Goal: Task Accomplishment & Management: Manage account settings

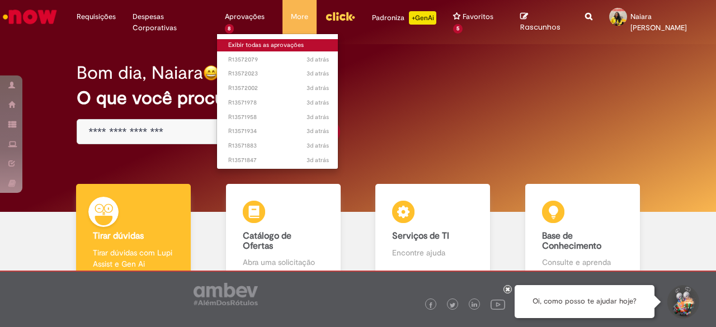
click at [233, 41] on link "Exibir todas as aprovações" at bounding box center [278, 45] width 123 height 12
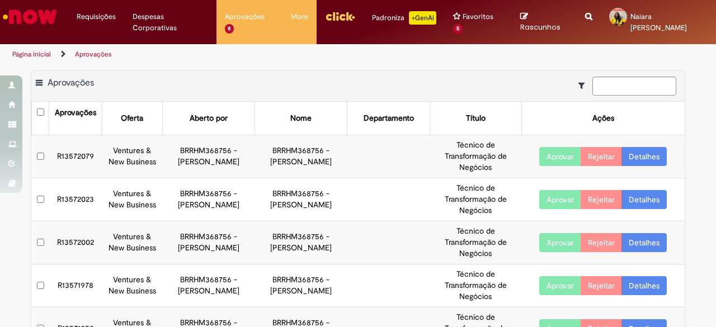
click at [641, 154] on link "Detalhes" at bounding box center [644, 156] width 45 height 19
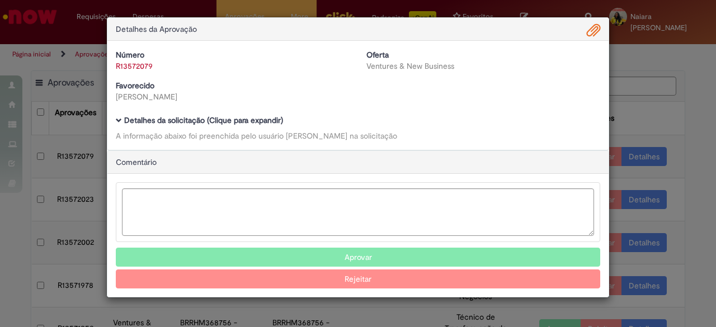
click at [185, 117] on b "Detalhes da solicitação (Clique para expandir)" at bounding box center [203, 120] width 159 height 10
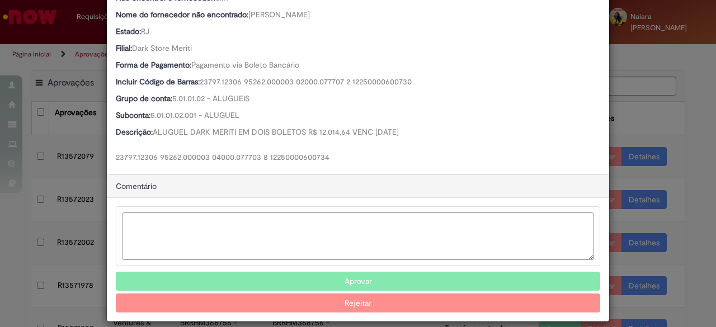
scroll to position [392, 0]
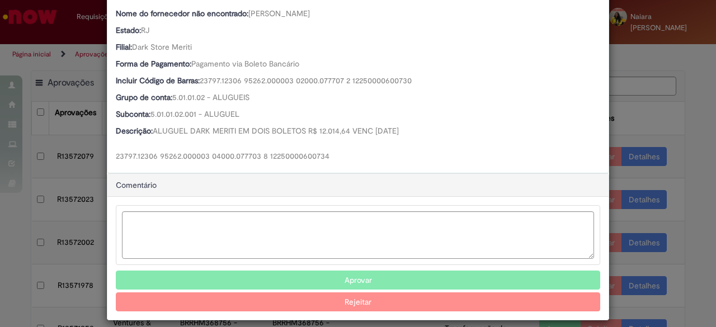
click at [285, 274] on button "Aprovar" at bounding box center [358, 280] width 484 height 19
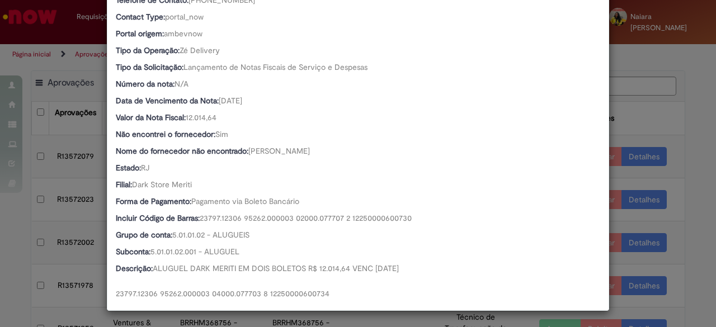
click at [674, 125] on div "Detalhes da Aprovação Número R13572079 Oferta Ventures & New Business Favorecid…" at bounding box center [358, 163] width 716 height 327
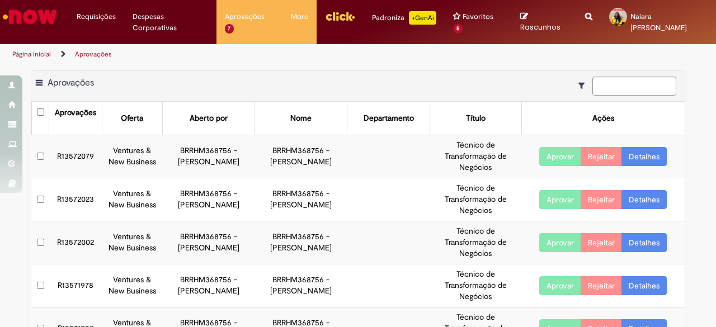
click at [633, 154] on link "Detalhes" at bounding box center [644, 156] width 45 height 19
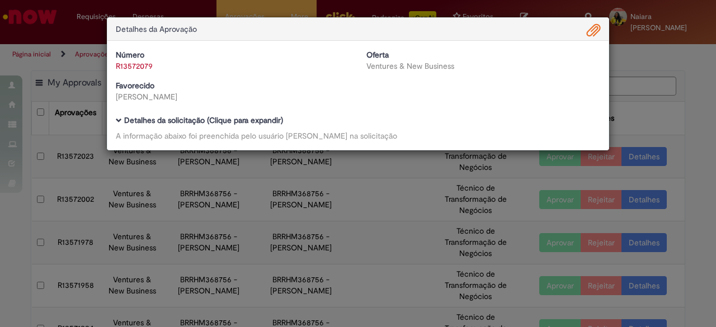
click at [247, 120] on b "Detalhes da solicitação (Clique para expandir)" at bounding box center [203, 120] width 159 height 10
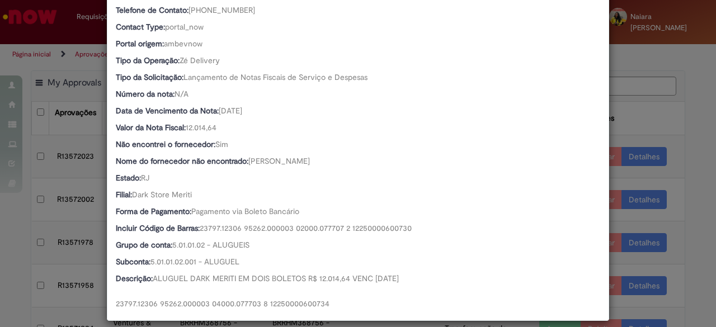
scroll to position [255, 0]
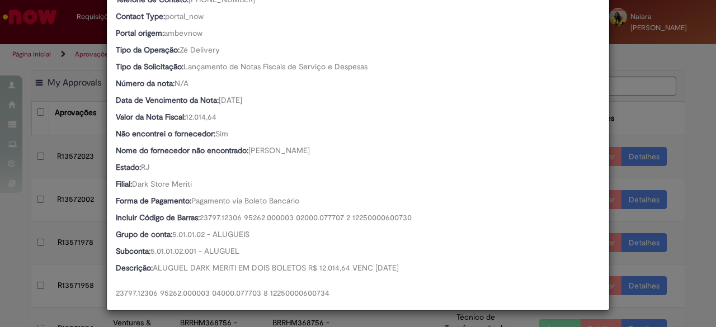
drag, startPoint x: 648, startPoint y: 108, endPoint x: 646, endPoint y: 142, distance: 33.6
click at [648, 114] on div "Detalhes da Aprovação Número R13572079 Oferta Ventures & New Business Favorecid…" at bounding box center [358, 163] width 716 height 327
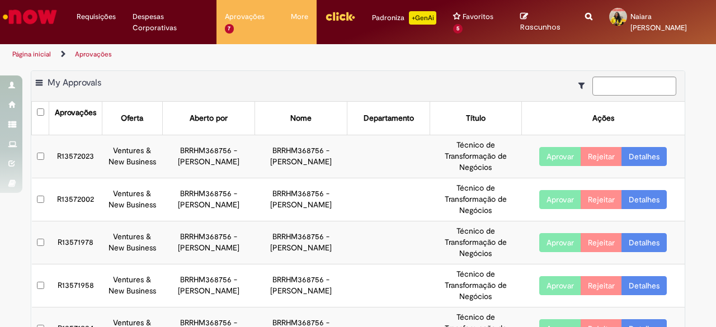
click at [644, 154] on link "Detalhes" at bounding box center [644, 156] width 45 height 19
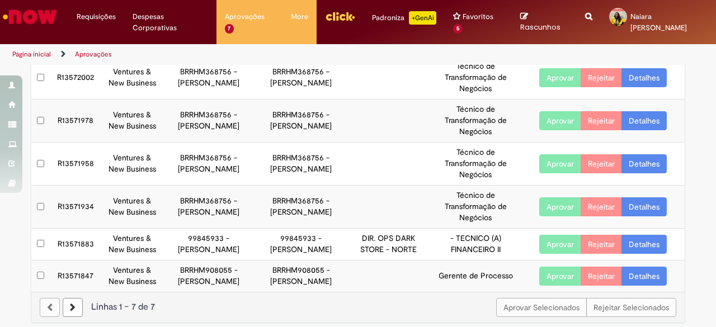
scroll to position [138, 0]
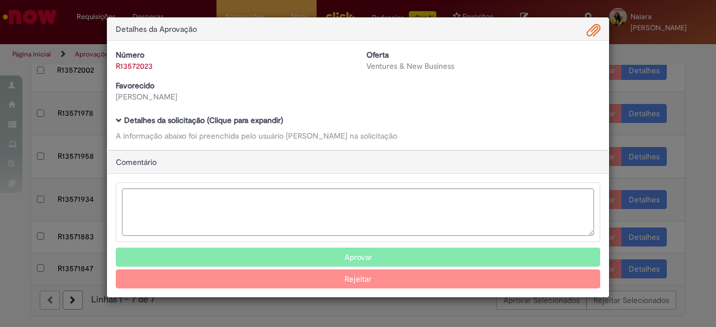
click at [150, 121] on b "Detalhes da solicitação (Clique para expandir)" at bounding box center [203, 120] width 159 height 10
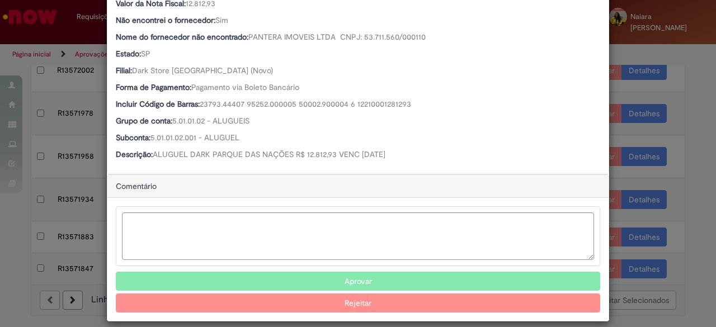
scroll to position [378, 0]
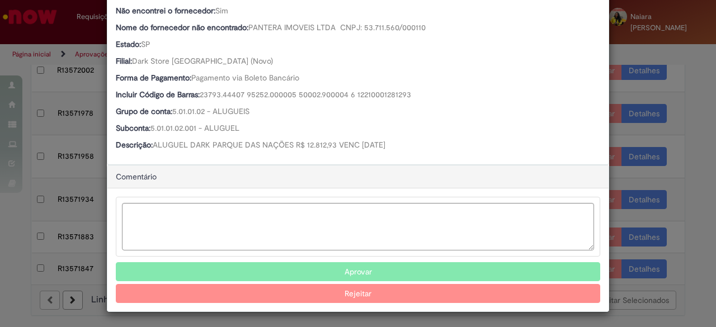
click at [213, 270] on button "Aprovar" at bounding box center [358, 271] width 484 height 19
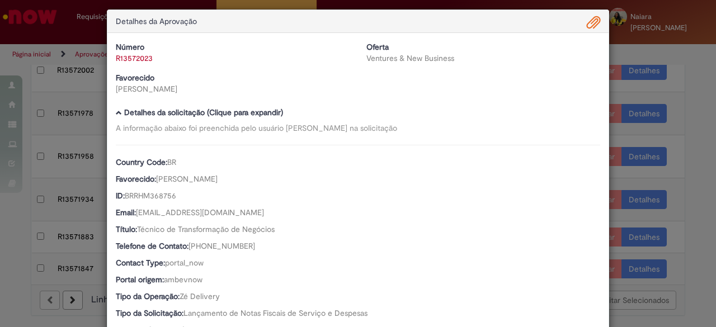
click at [684, 89] on div "Detalhes da Aprovação Número R13572023 Oferta Ventures & New Business Favorecid…" at bounding box center [358, 163] width 716 height 327
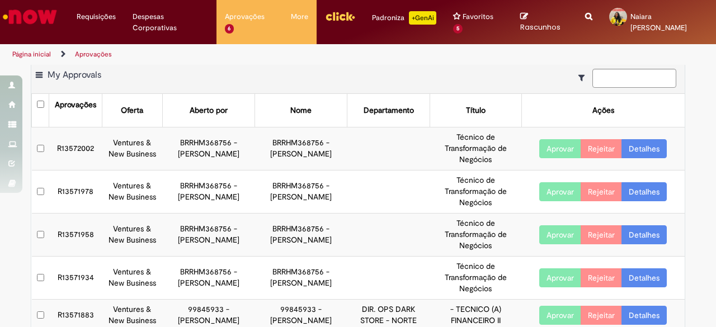
scroll to position [0, 0]
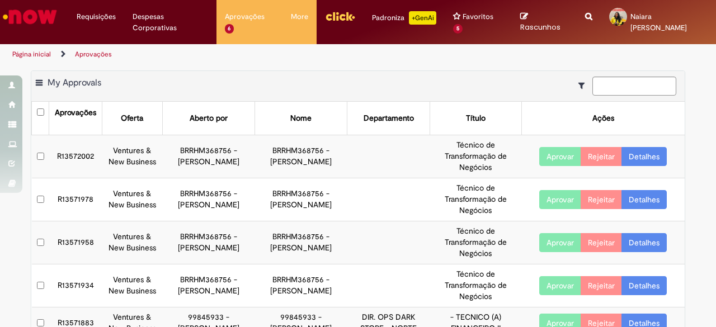
click at [641, 160] on link "Detalhes" at bounding box center [644, 156] width 45 height 19
click at [632, 154] on link "Detalhes" at bounding box center [644, 156] width 45 height 19
click at [634, 159] on link "Detalhes" at bounding box center [644, 156] width 45 height 19
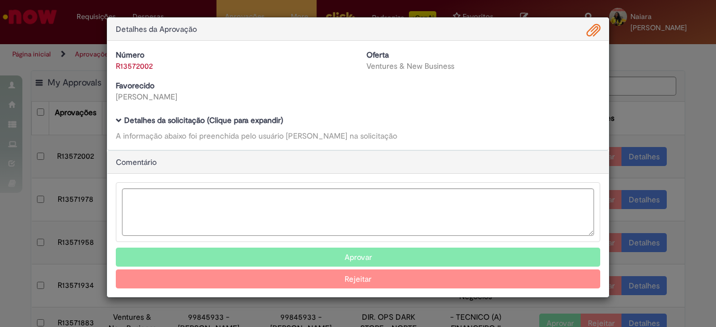
click at [252, 122] on b "Detalhes da solicitação (Clique para expandir)" at bounding box center [203, 120] width 159 height 10
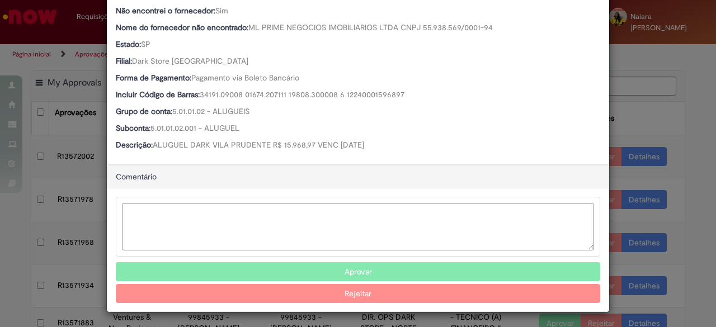
scroll to position [377, 0]
click at [290, 275] on button "Aprovar" at bounding box center [358, 272] width 484 height 19
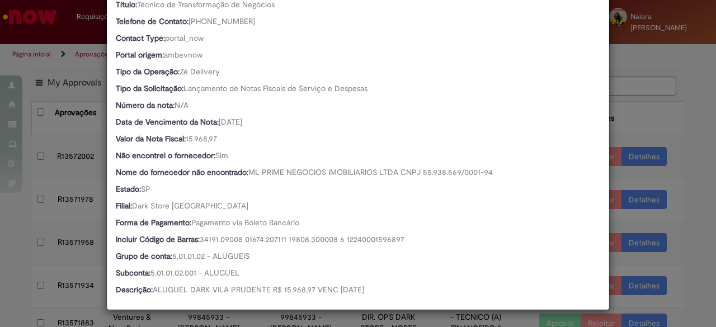
scroll to position [232, 0]
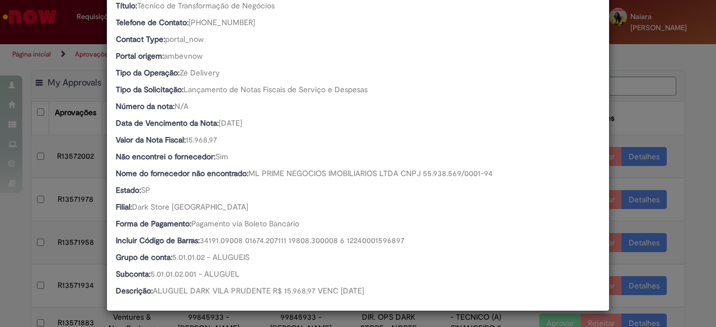
click at [635, 128] on div "Detalhes da Aprovação Número R13572002 Oferta Ventures & New Business Favorecid…" at bounding box center [358, 163] width 716 height 327
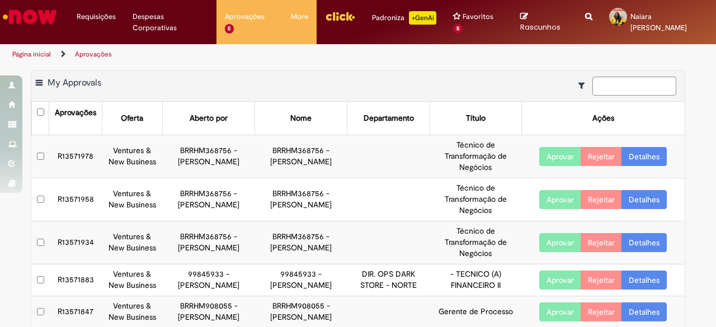
click at [638, 155] on link "Detalhes" at bounding box center [644, 156] width 45 height 19
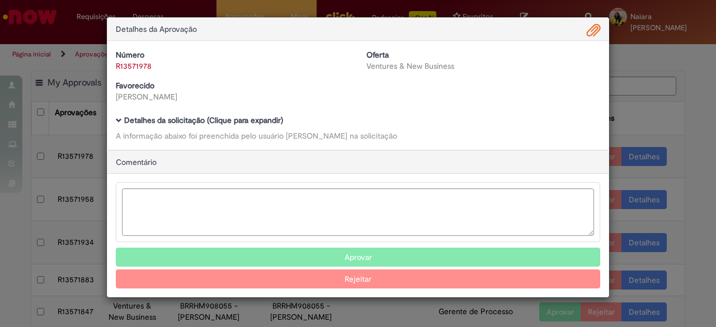
click at [205, 119] on b "Detalhes da solicitação (Clique para expandir)" at bounding box center [203, 120] width 159 height 10
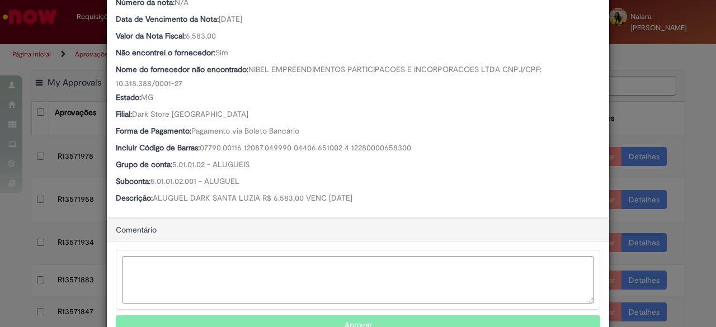
scroll to position [389, 0]
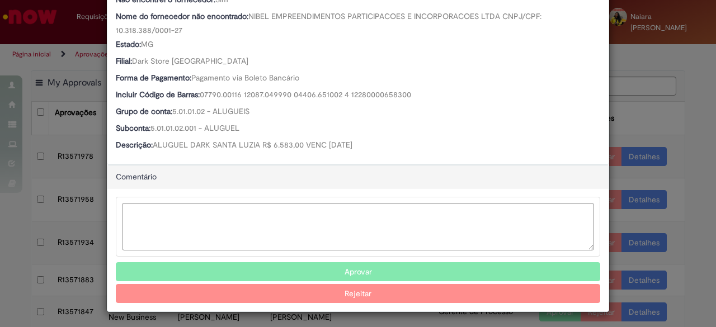
click at [290, 272] on button "Aprovar" at bounding box center [358, 271] width 484 height 19
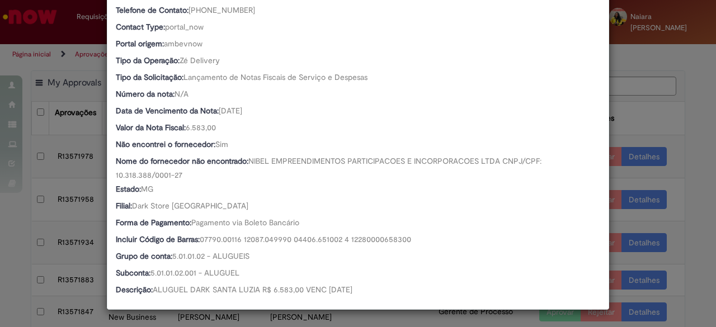
scroll to position [243, 0]
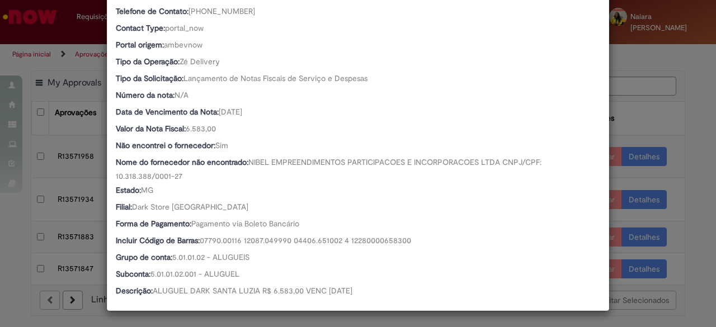
click at [660, 118] on div "Detalhes da Aprovação Número R13571978 Oferta Ventures & New Business Favorecid…" at bounding box center [358, 163] width 716 height 327
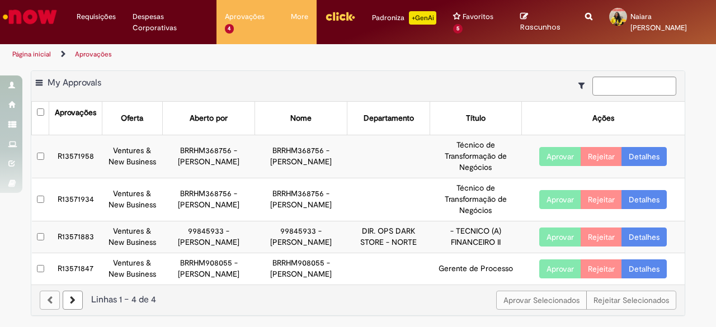
click at [639, 158] on link "Detalhes" at bounding box center [644, 156] width 45 height 19
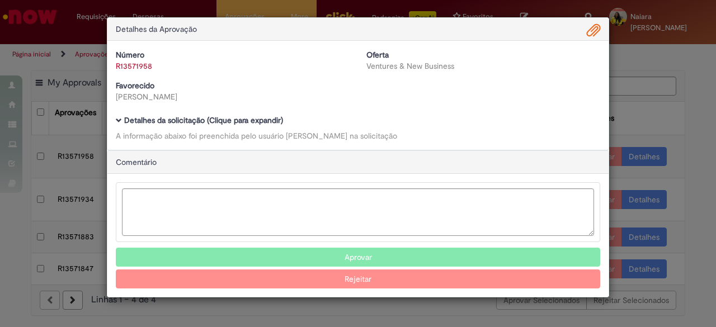
click at [248, 119] on b "Detalhes da solicitação (Clique para expandir)" at bounding box center [203, 120] width 159 height 10
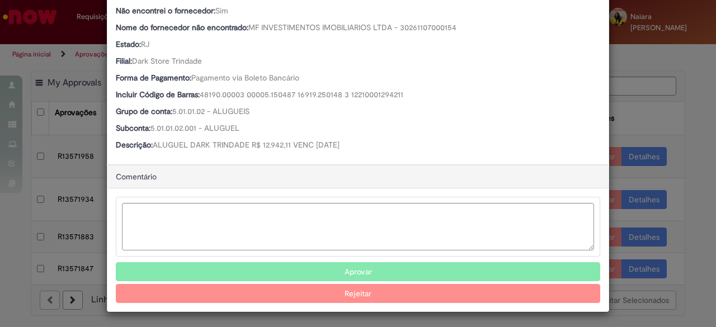
click at [390, 274] on button "Aprovar" at bounding box center [358, 271] width 484 height 19
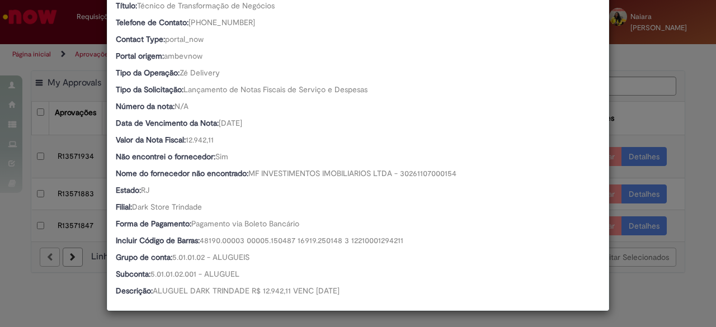
scroll to position [232, 0]
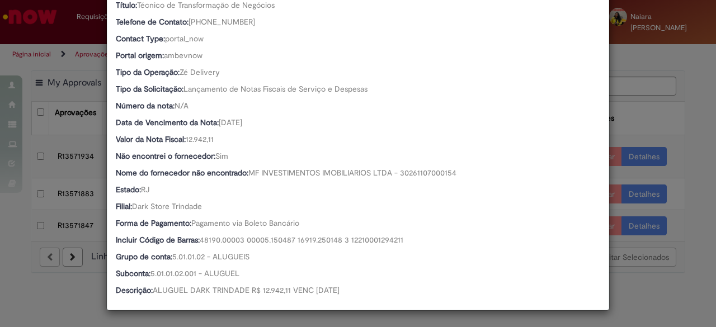
click at [636, 116] on div "Detalhes da Aprovação Número R13571958 Oferta Ventures & New Business Favorecid…" at bounding box center [358, 163] width 716 height 327
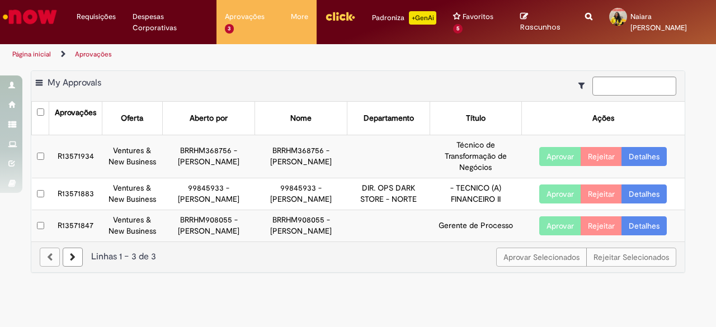
click at [639, 156] on link "Detalhes" at bounding box center [644, 156] width 45 height 19
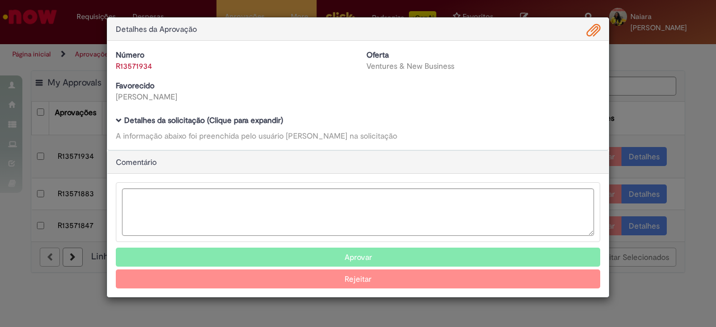
click at [223, 116] on b "Detalhes da solicitação (Clique para expandir)" at bounding box center [203, 120] width 159 height 10
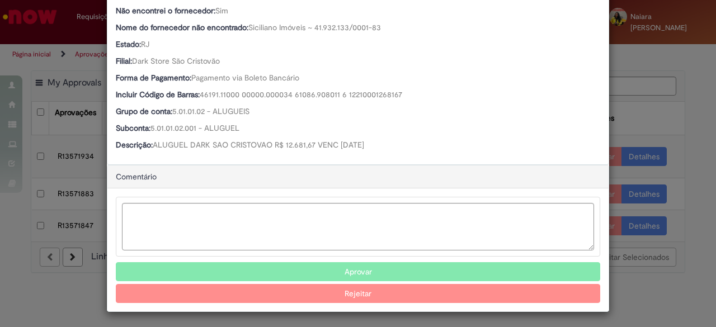
scroll to position [377, 0]
click at [294, 268] on button "Aprovar" at bounding box center [358, 272] width 484 height 19
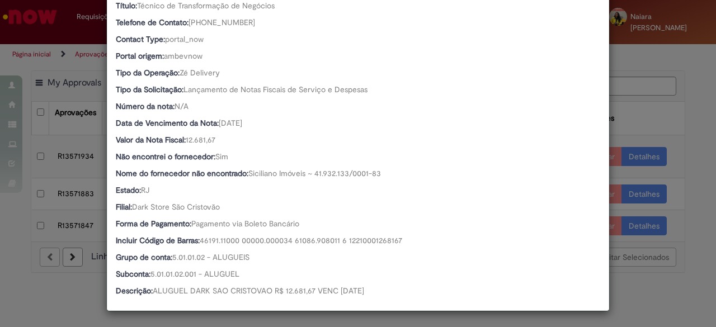
click at [646, 133] on div "Detalhes da Aprovação Número R13571934 Oferta Ventures & New Business Favorecid…" at bounding box center [358, 163] width 716 height 327
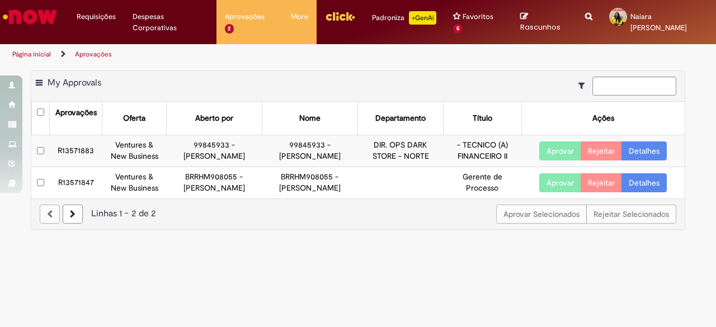
click at [647, 156] on link "Detalhes" at bounding box center [644, 151] width 45 height 19
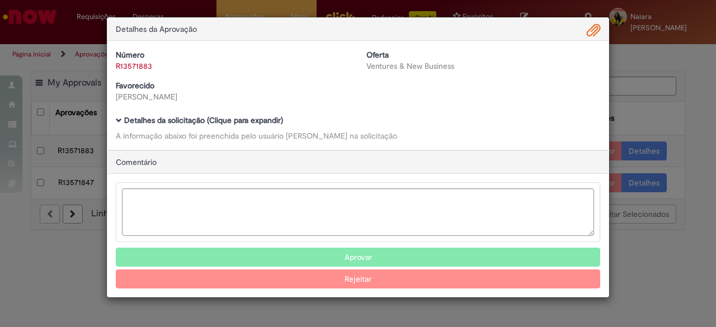
click at [181, 126] on div "Detalhes da solicitação (Clique para expandir) A informação abaixo foi preenchi…" at bounding box center [358, 128] width 484 height 25
click at [191, 121] on b "Detalhes da solicitação (Clique para expandir)" at bounding box center [203, 120] width 159 height 10
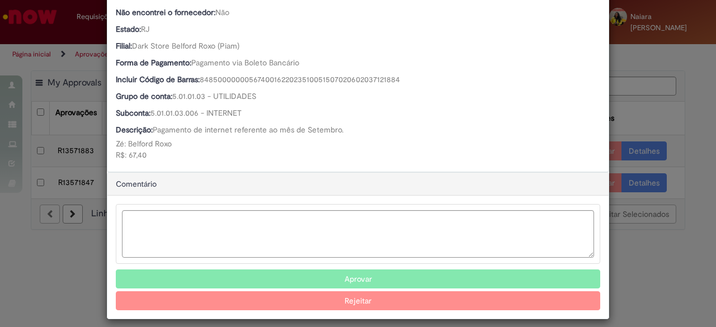
scroll to position [448, 0]
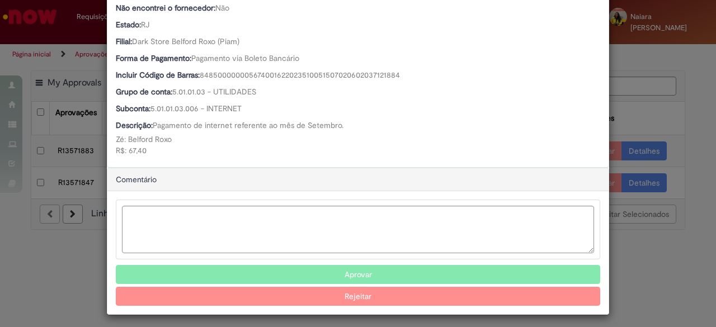
click at [321, 278] on button "Aprovar" at bounding box center [358, 274] width 484 height 19
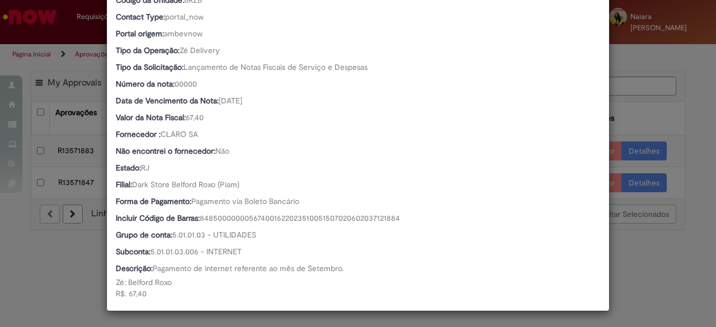
click at [633, 118] on div "Detalhes da Aprovação Número R13571883 Oferta Ventures & New Business Favorecid…" at bounding box center [358, 163] width 716 height 327
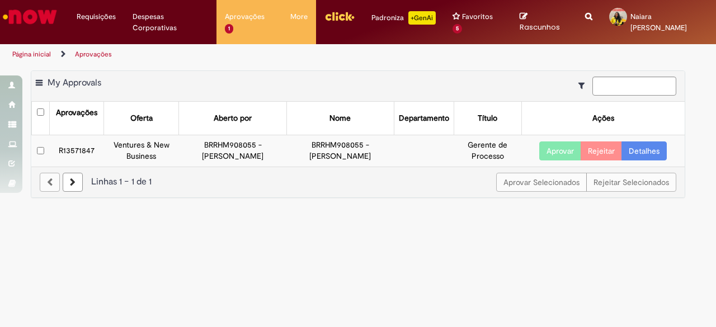
click at [645, 154] on link "Detalhes" at bounding box center [644, 151] width 45 height 19
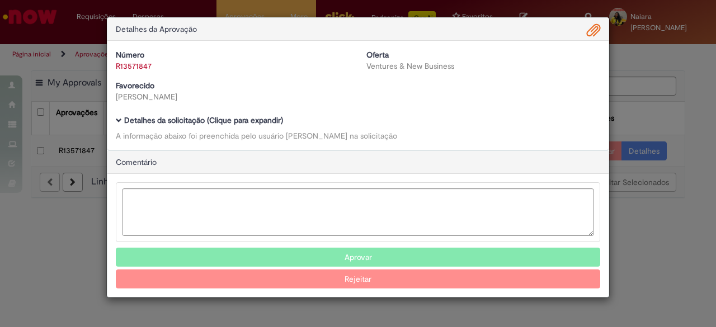
click at [166, 121] on b "Detalhes da solicitação (Clique para expandir)" at bounding box center [203, 120] width 159 height 10
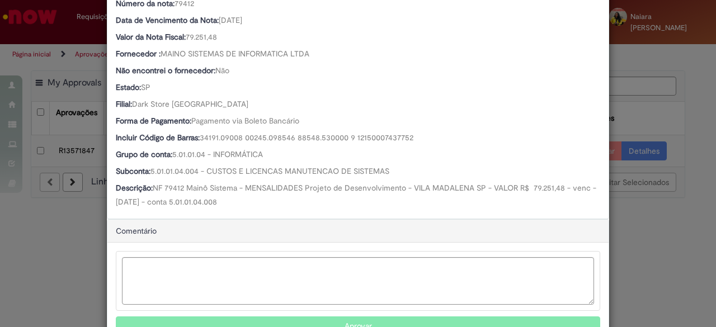
scroll to position [389, 0]
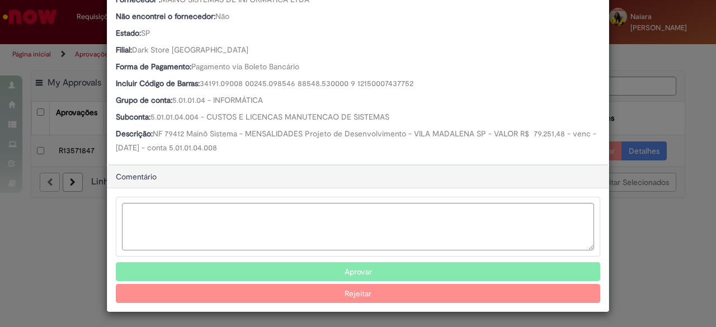
click at [232, 270] on button "Aprovar" at bounding box center [358, 271] width 484 height 19
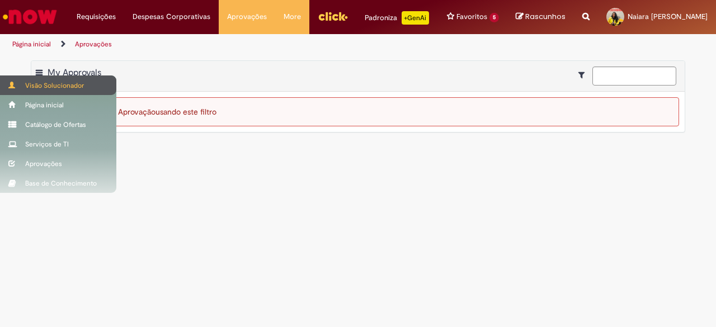
click at [48, 88] on div "Visão Solucionador" at bounding box center [58, 86] width 116 height 20
